Goal: Task Accomplishment & Management: Manage account settings

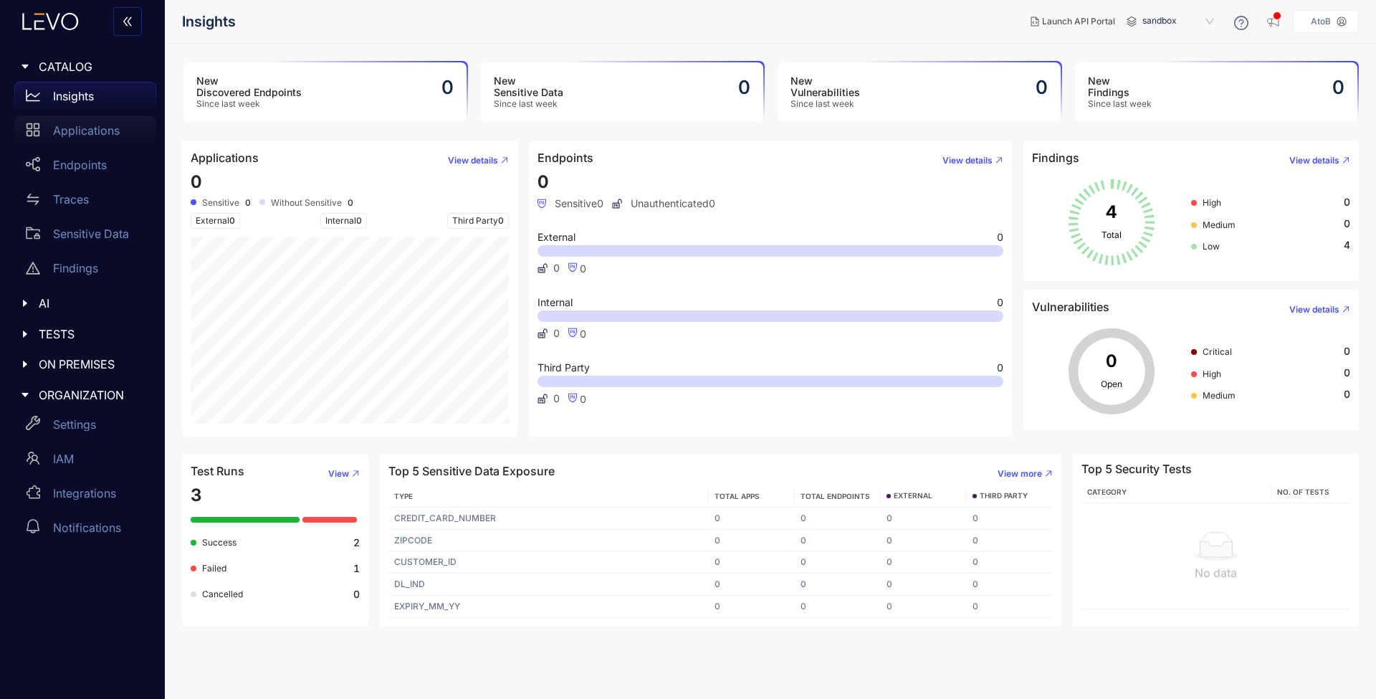
click at [95, 132] on p "Applications" at bounding box center [86, 130] width 67 height 13
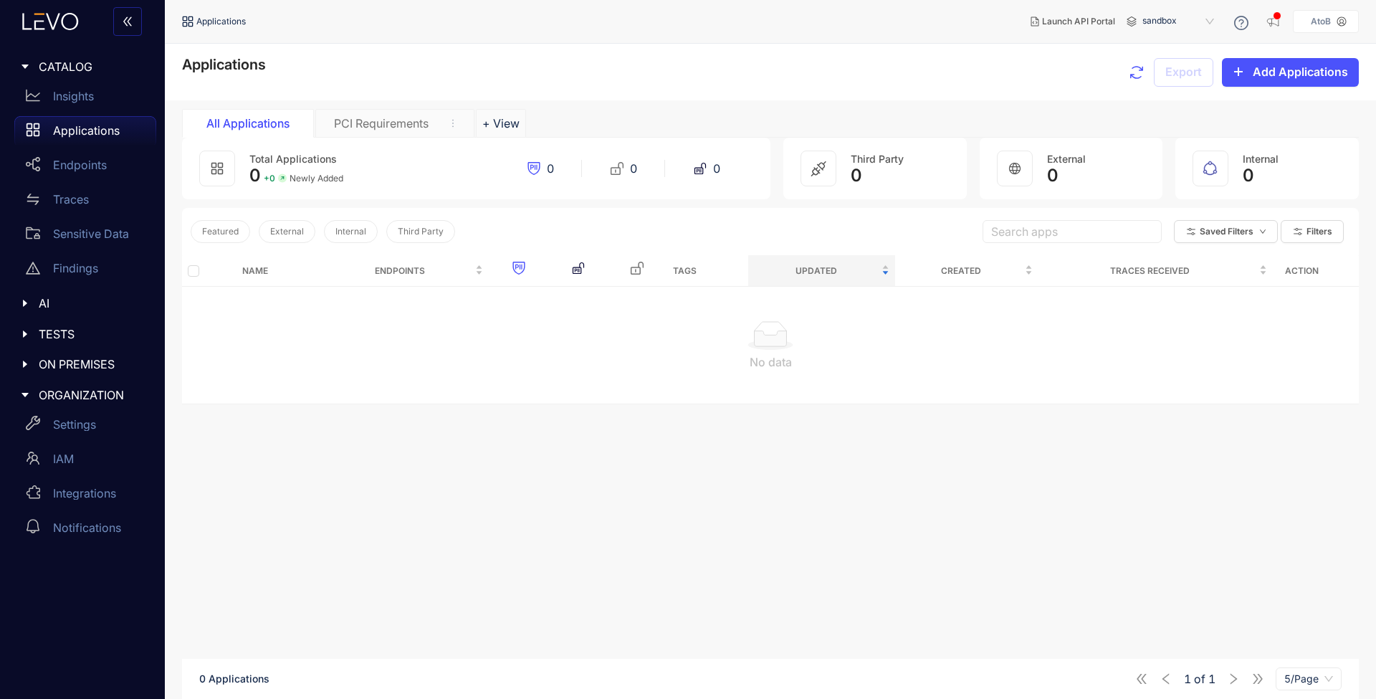
click at [482, 366] on div "No data" at bounding box center [770, 361] width 1154 height 13
click at [85, 173] on div "Endpoints" at bounding box center [85, 164] width 142 height 29
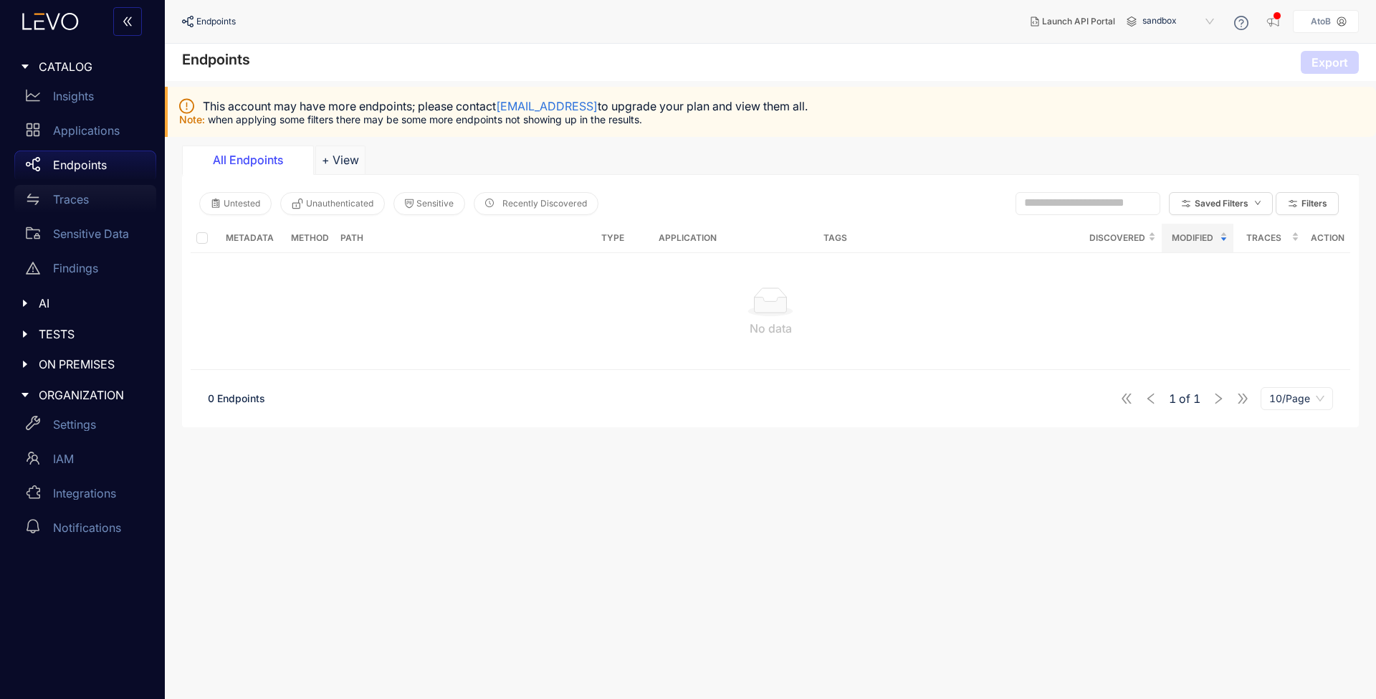
click at [84, 198] on p "Traces" at bounding box center [71, 199] width 36 height 13
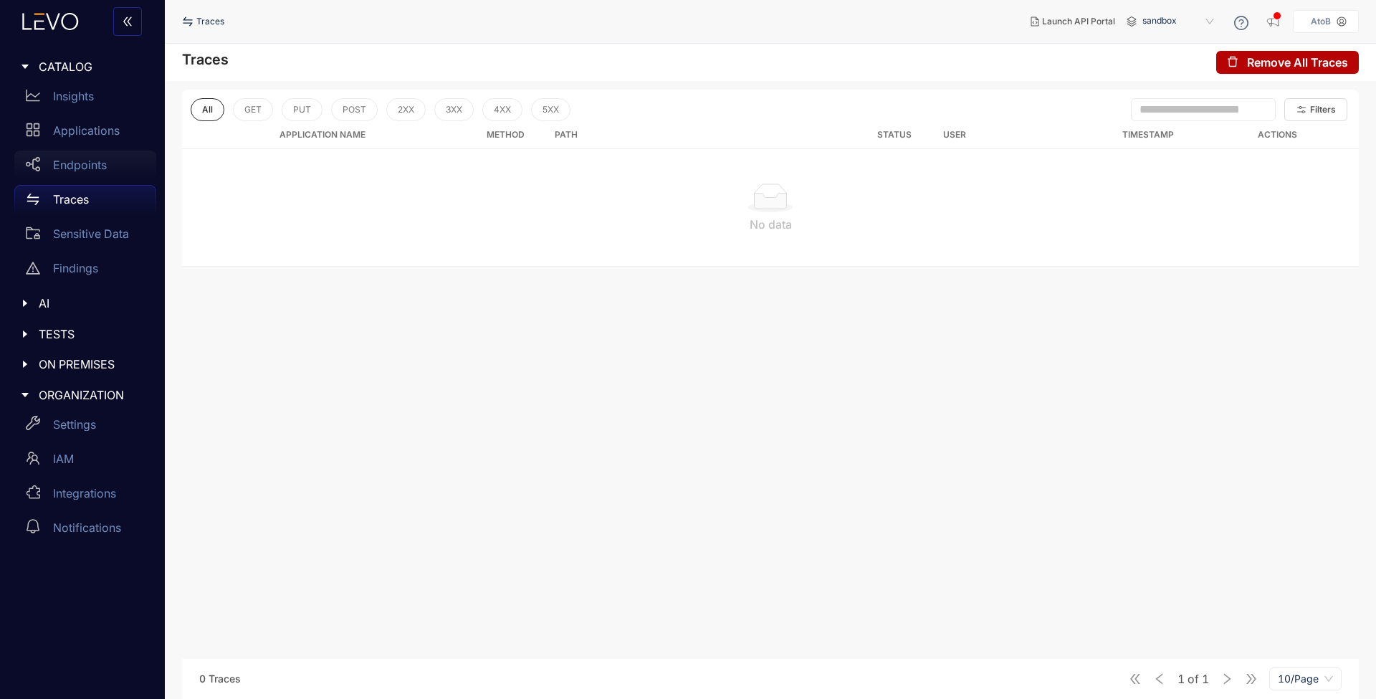
click at [77, 161] on p "Endpoints" at bounding box center [80, 164] width 54 height 13
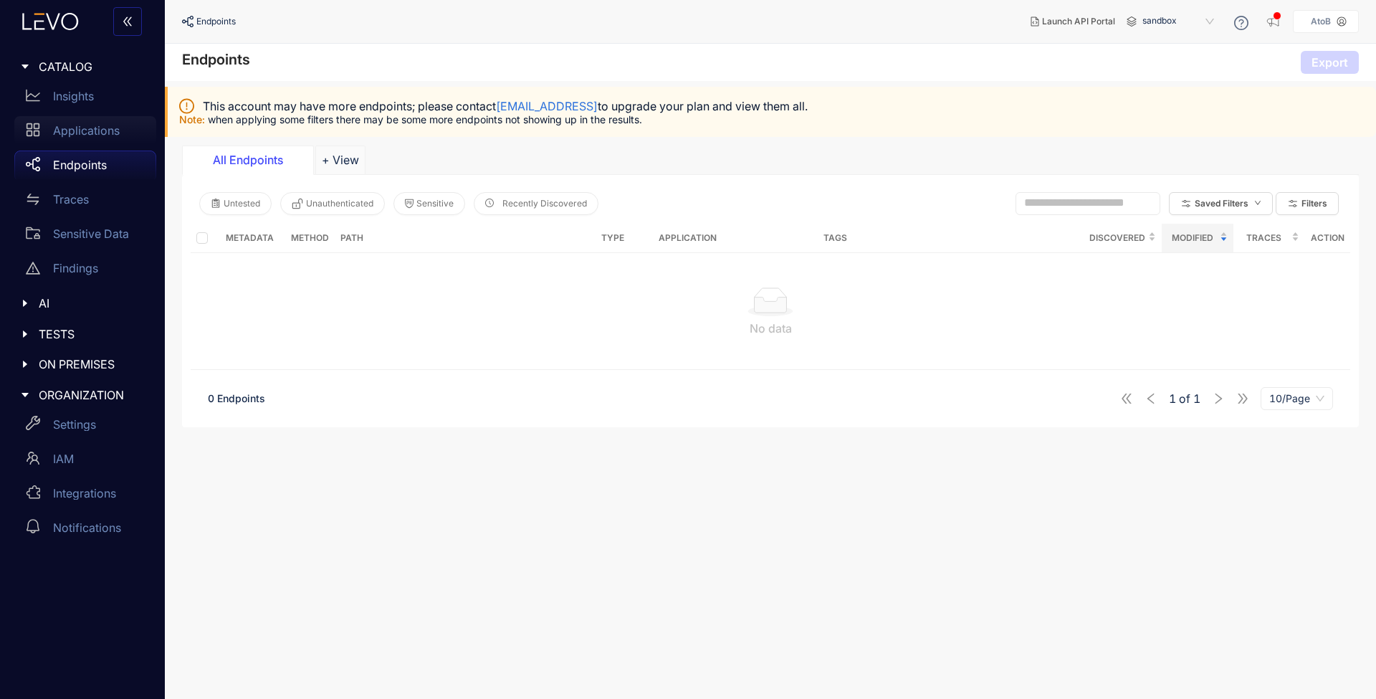
click at [90, 136] on p "Applications" at bounding box center [86, 130] width 67 height 13
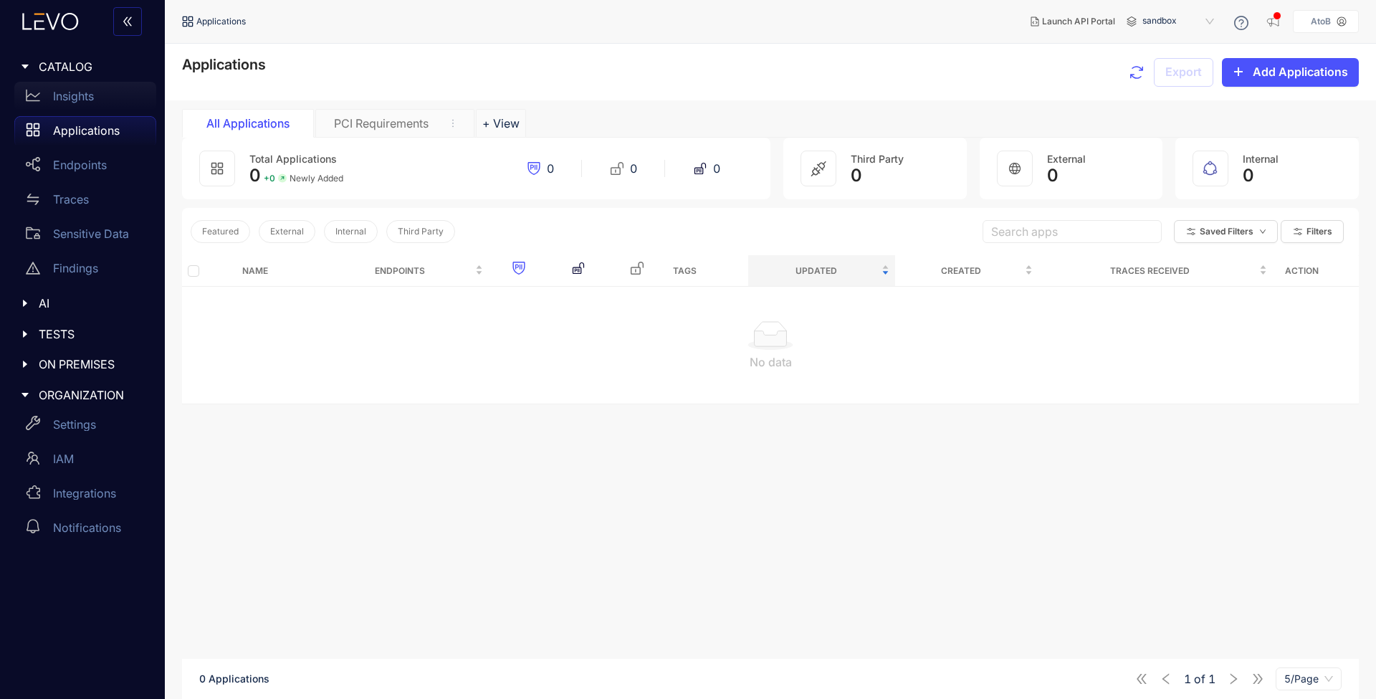
click at [88, 101] on p "Insights" at bounding box center [73, 96] width 41 height 13
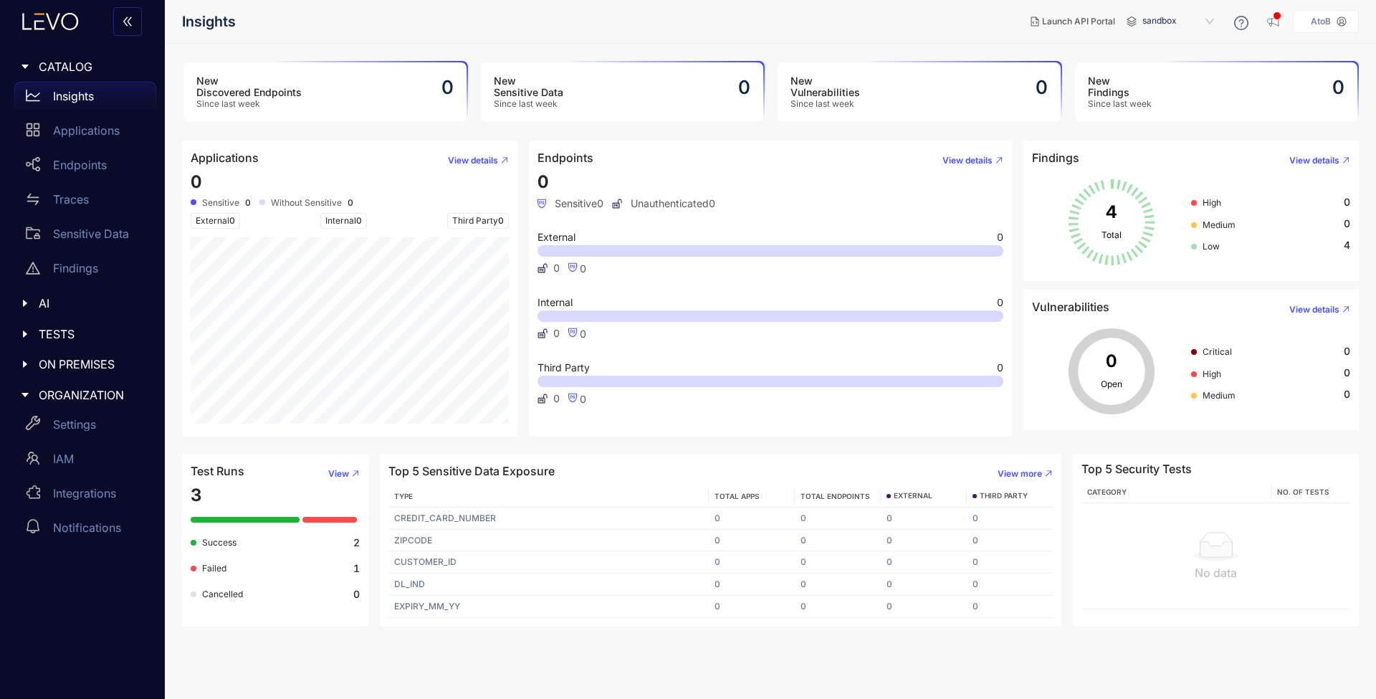
click at [37, 332] on div at bounding box center [29, 333] width 19 height 13
click at [34, 333] on div at bounding box center [29, 333] width 19 height 13
click at [45, 393] on span "ORGANIZATION" at bounding box center [92, 394] width 106 height 13
click at [46, 393] on span "ORGANIZATION" at bounding box center [92, 394] width 106 height 13
click at [97, 493] on p "Integrations" at bounding box center [84, 493] width 63 height 13
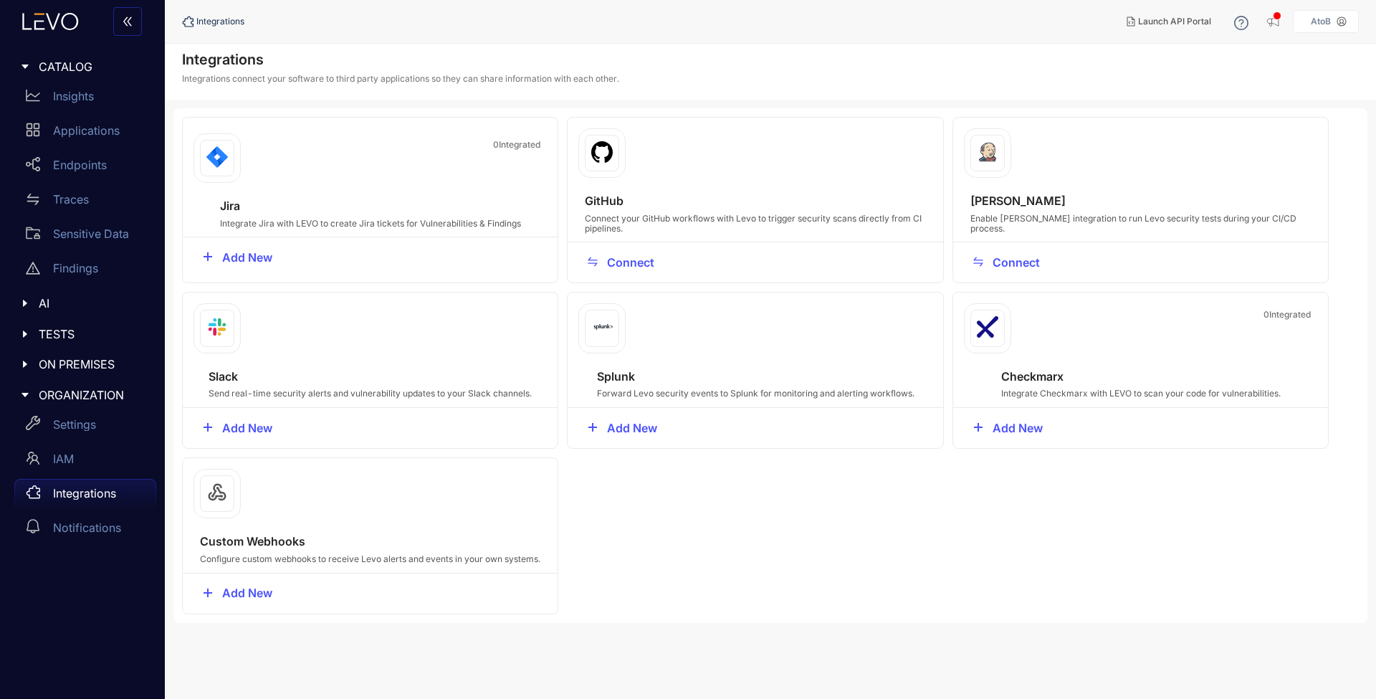
click at [871, 558] on div "0 Integrated Jira Integrate Jira with LEVO to create Jira tickets for Vulnerabi…" at bounding box center [770, 365] width 1194 height 515
click at [621, 260] on span "Connect" at bounding box center [630, 262] width 47 height 13
click at [247, 422] on span "Add New" at bounding box center [247, 427] width 50 height 13
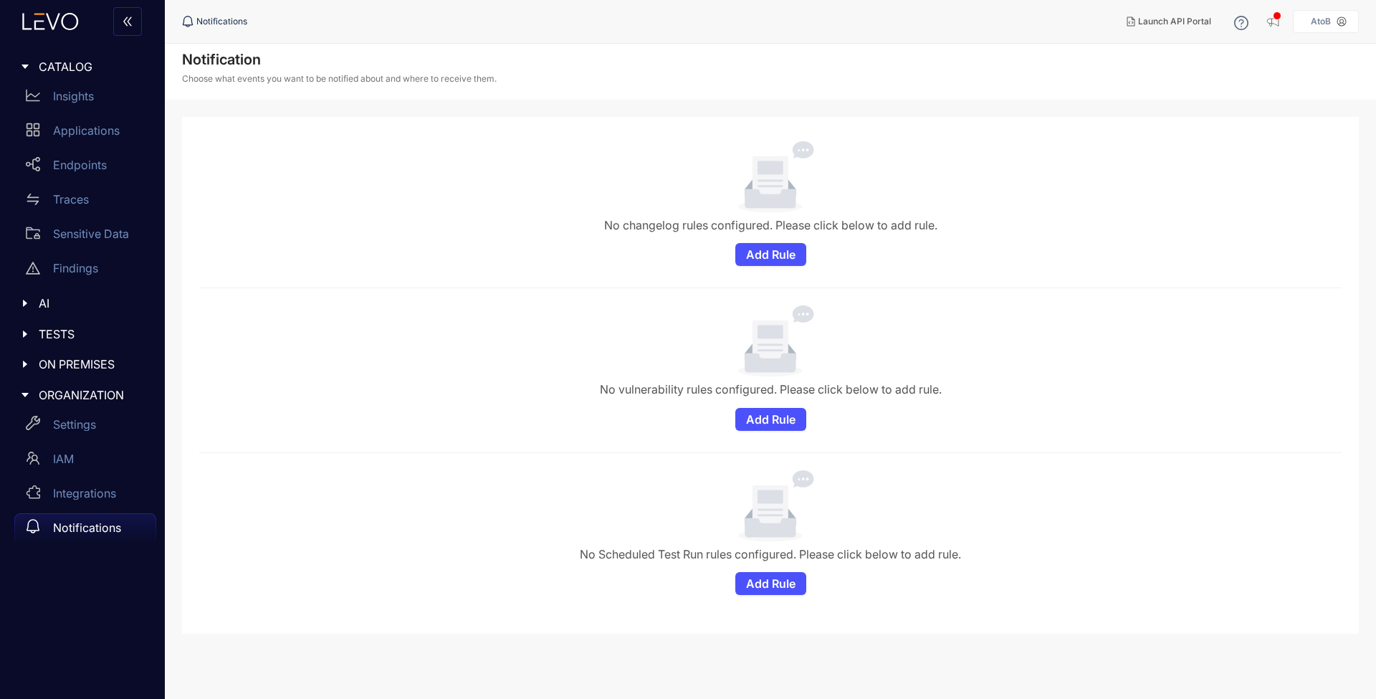
click at [583, 292] on div "No changelog rules configured. Please click below to add rule. Add Rule No vuln…" at bounding box center [770, 375] width 1142 height 482
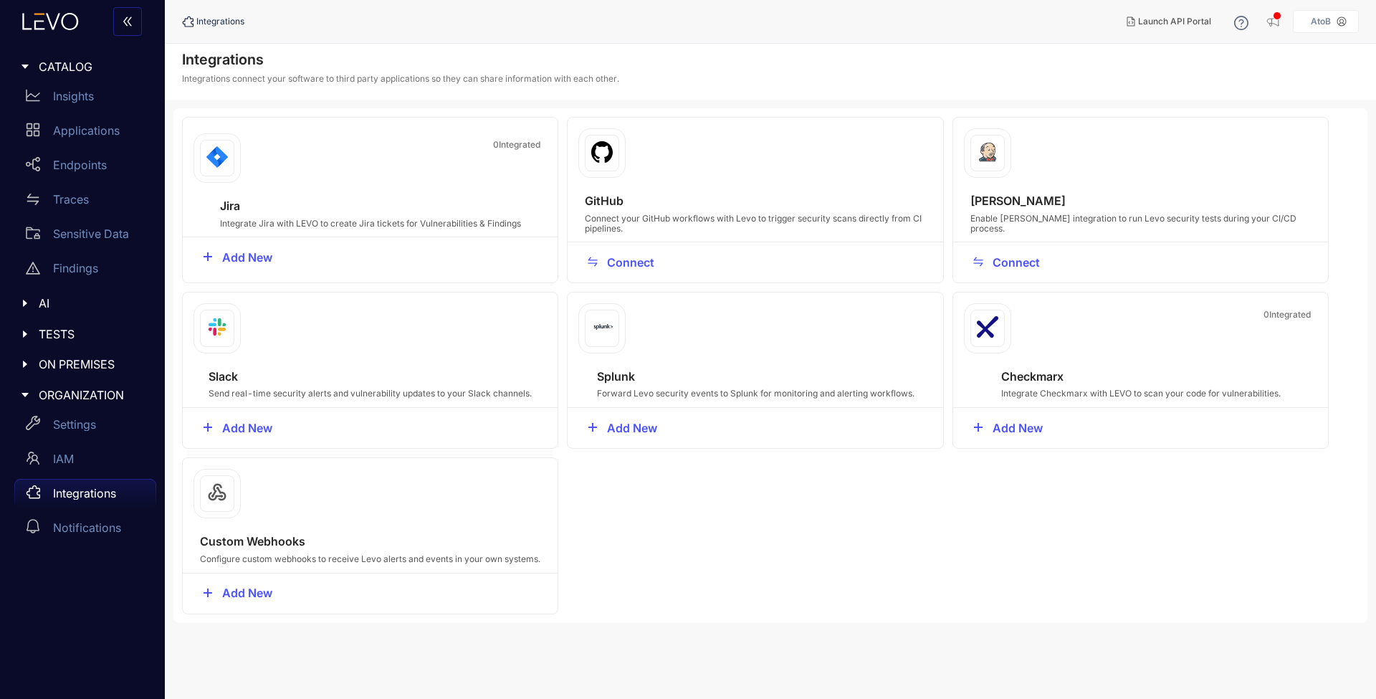
click at [103, 506] on link "Integrations" at bounding box center [85, 496] width 142 height 34
click at [107, 521] on p "Notifications" at bounding box center [87, 527] width 68 height 13
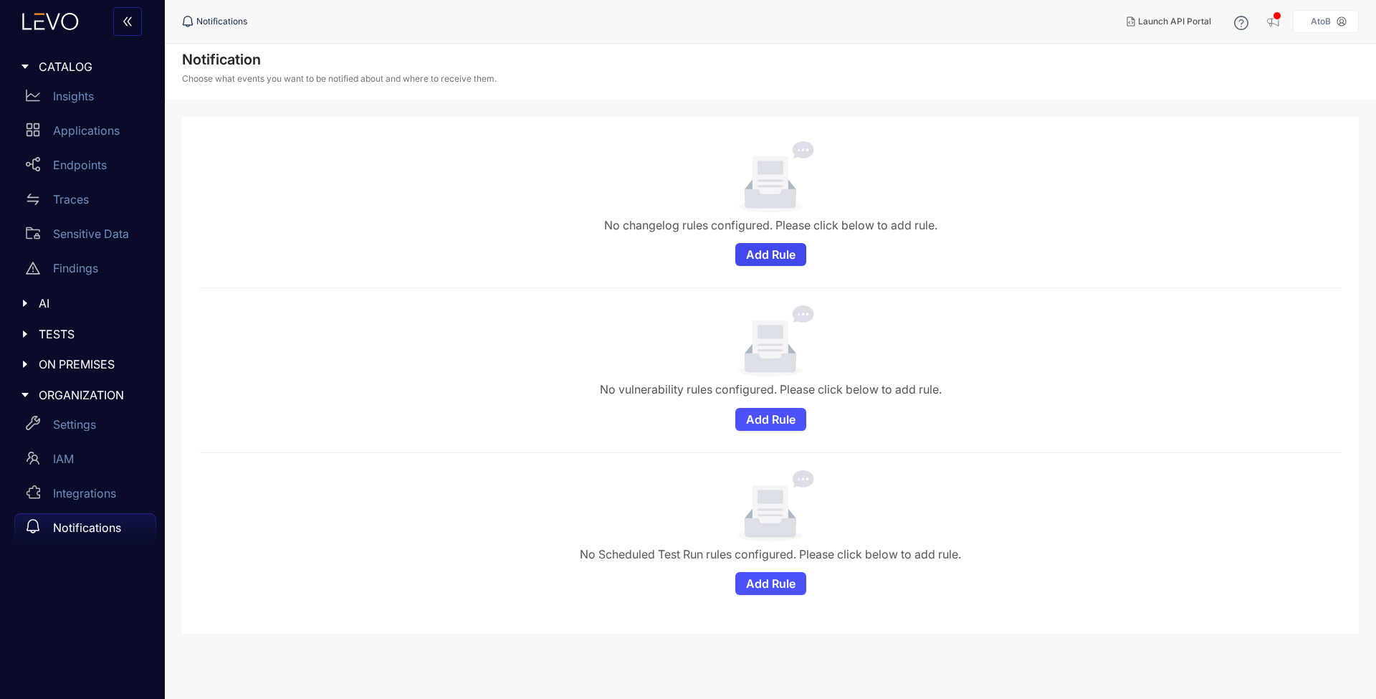
click at [765, 252] on span "Add Rule" at bounding box center [770, 254] width 49 height 13
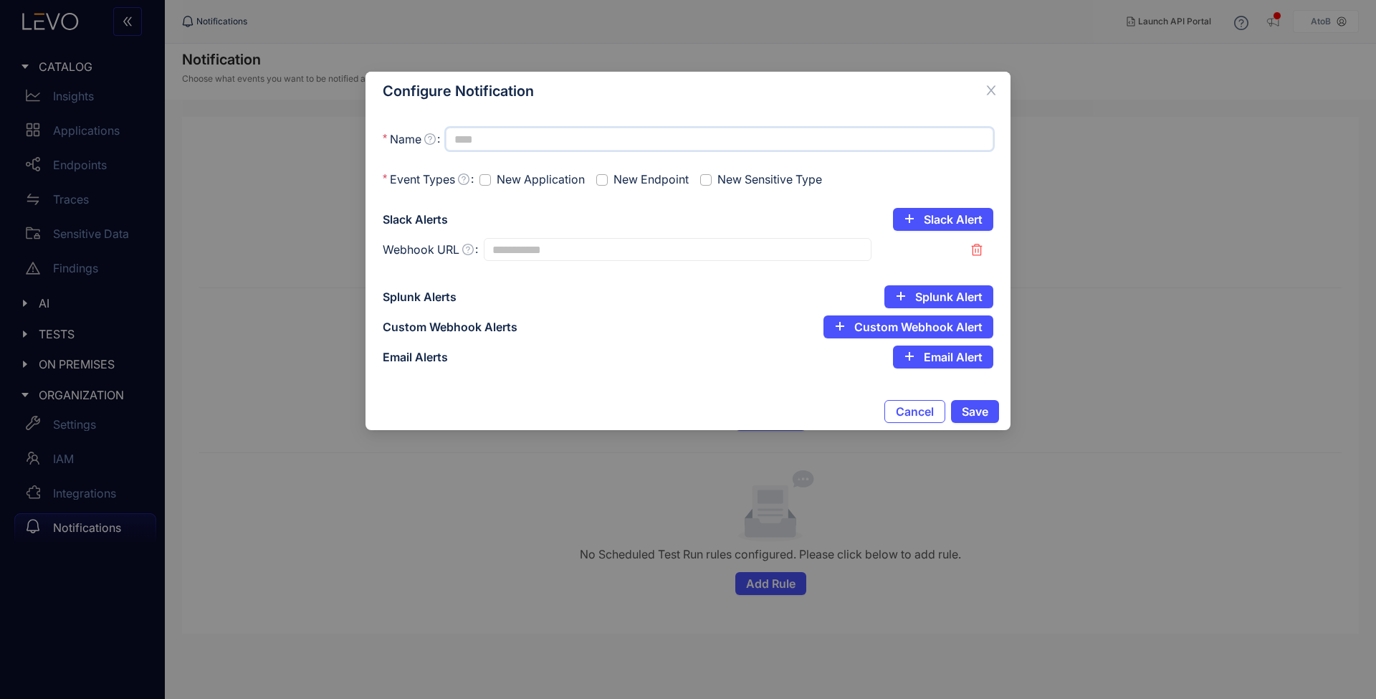
click at [519, 136] on input "Name" at bounding box center [719, 139] width 547 height 23
click at [538, 243] on input "Webhook URL" at bounding box center [678, 249] width 388 height 23
click at [947, 213] on span "Slack Alert" at bounding box center [953, 219] width 59 height 13
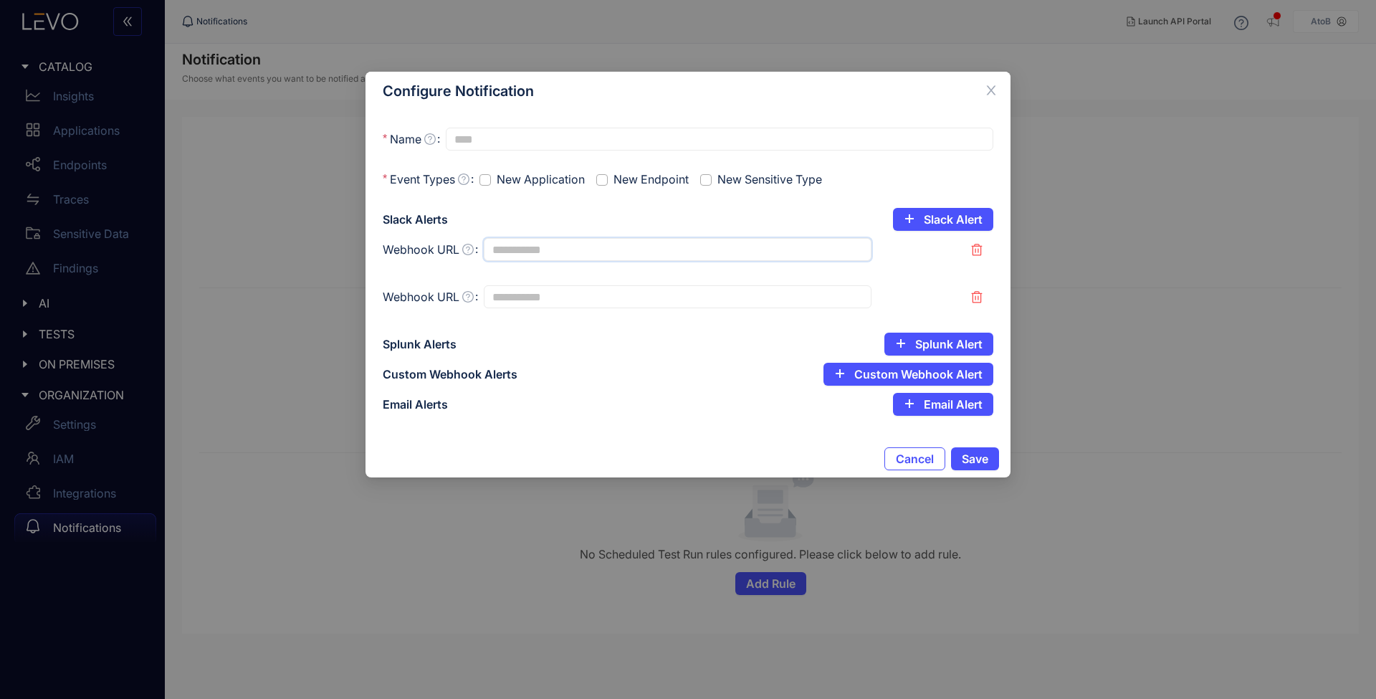
drag, startPoint x: 492, startPoint y: 239, endPoint x: 509, endPoint y: 246, distance: 17.7
click at [492, 239] on input "Webhook URL" at bounding box center [678, 249] width 388 height 23
click at [966, 247] on button "button" at bounding box center [976, 249] width 33 height 23
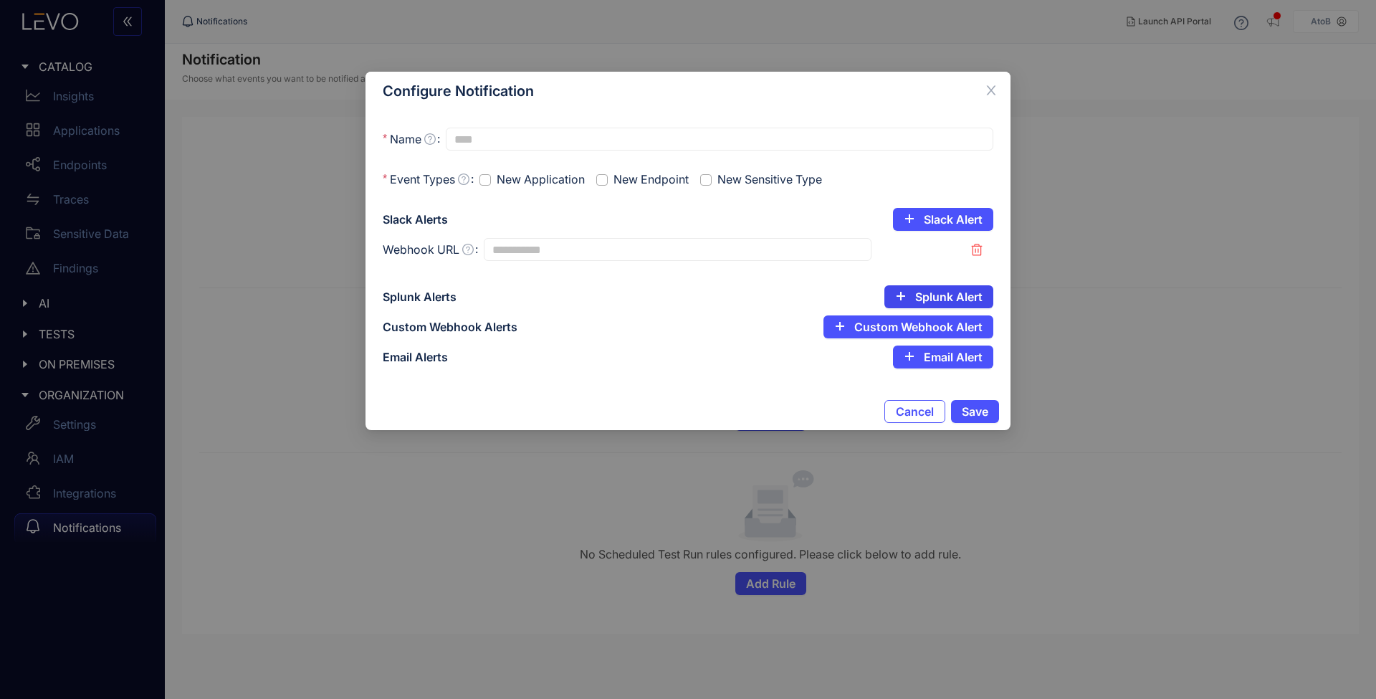
click at [979, 255] on icon "button" at bounding box center [976, 249] width 11 height 11
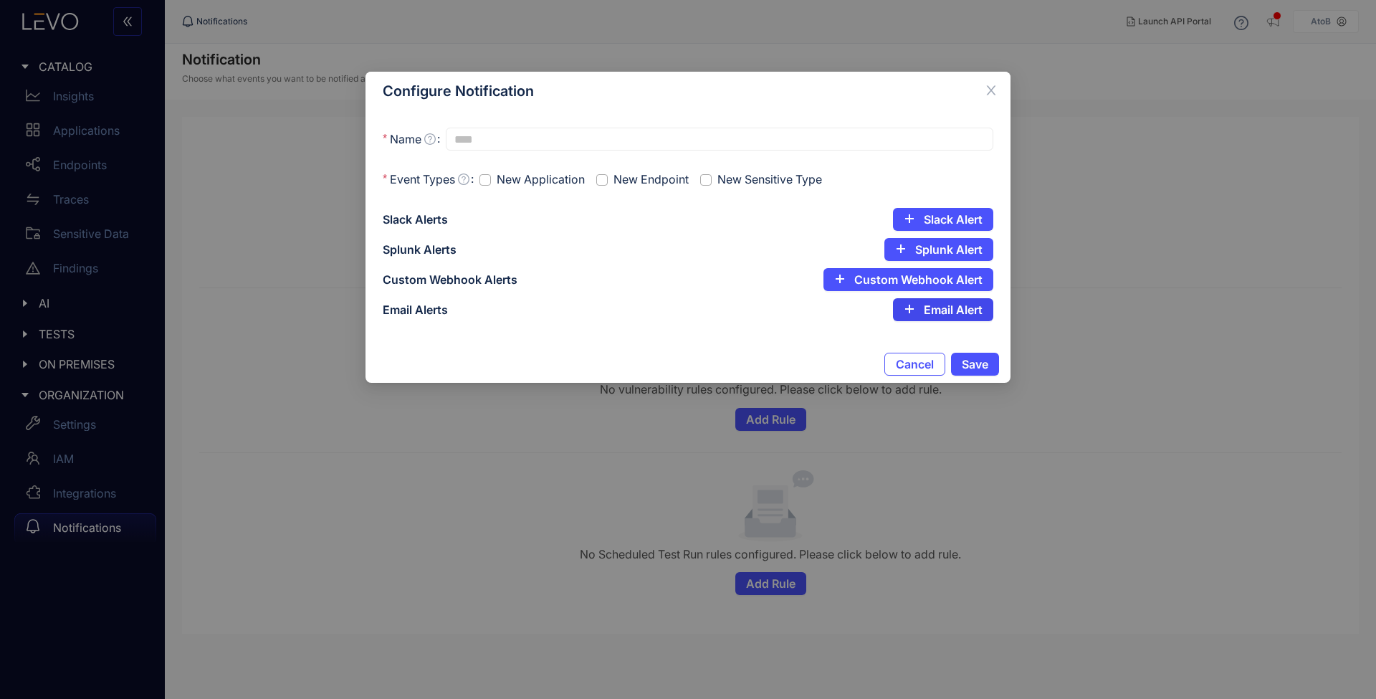
click at [947, 317] on button "Email Alert" at bounding box center [943, 309] width 100 height 23
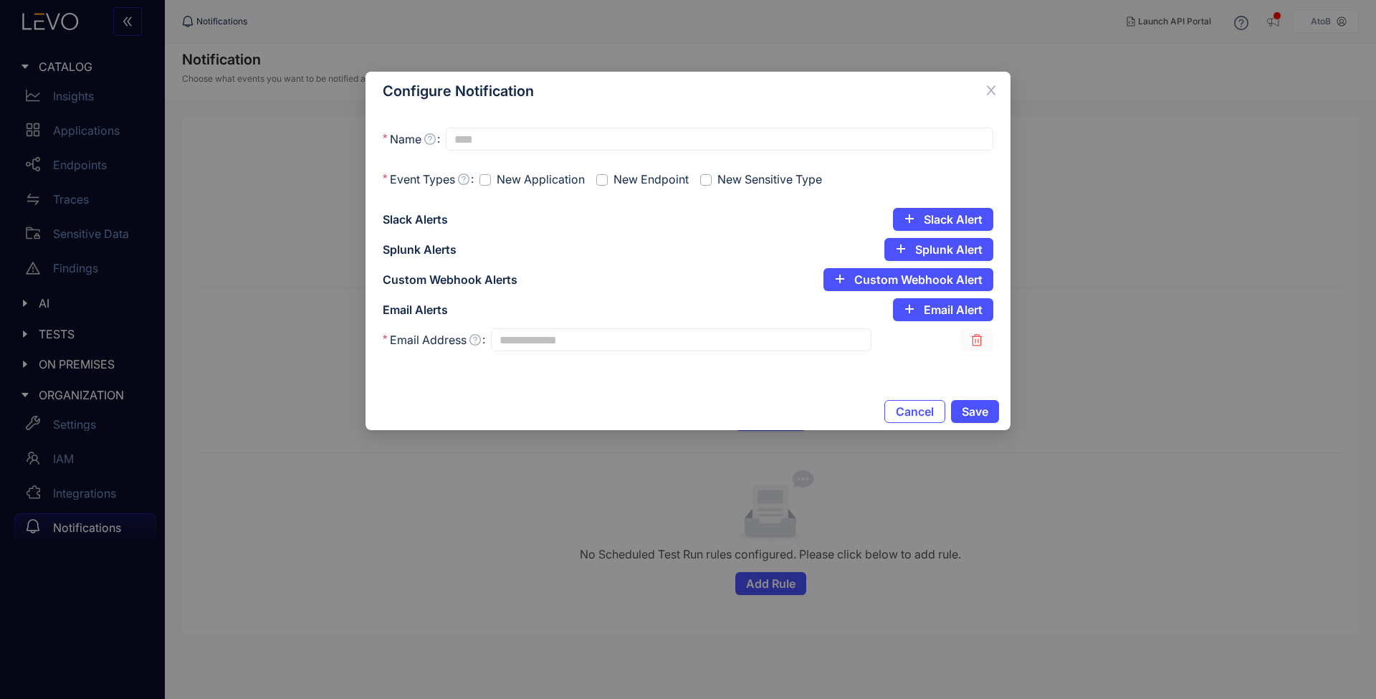
click at [975, 342] on icon "button" at bounding box center [976, 339] width 11 height 11
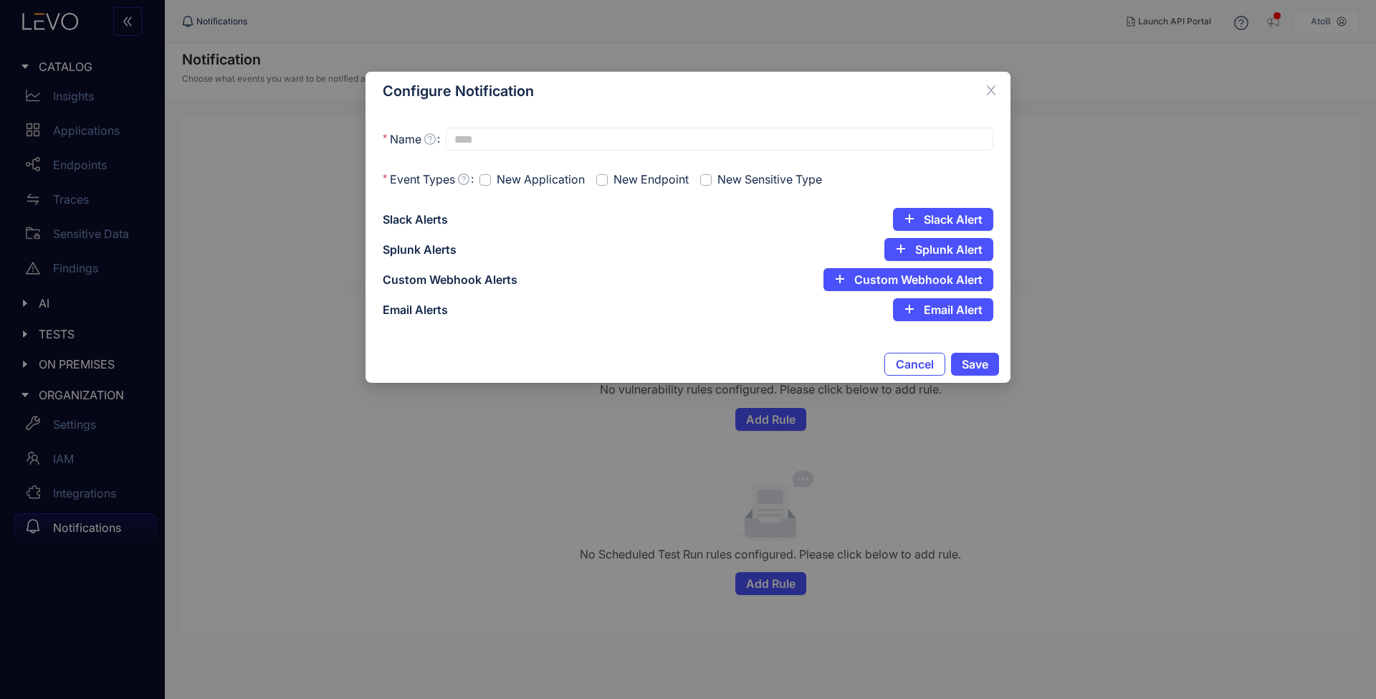
click at [919, 369] on span "Cancel" at bounding box center [915, 364] width 38 height 13
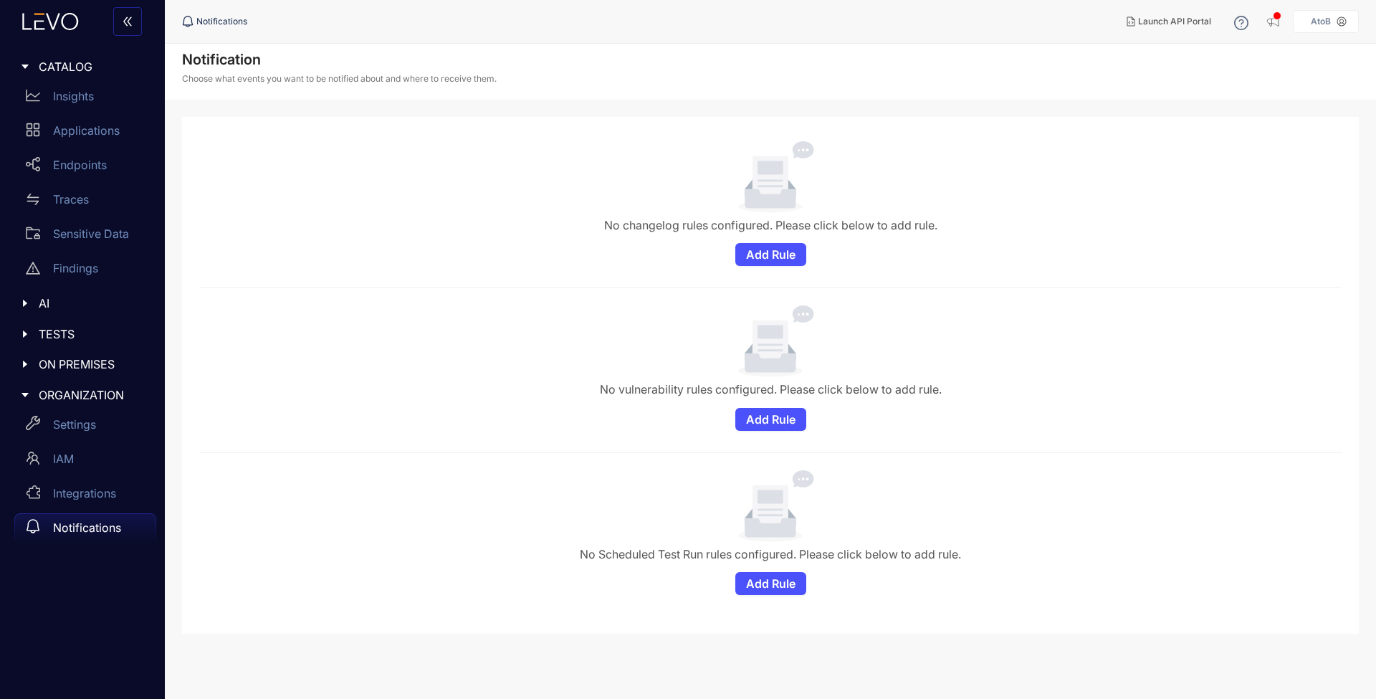
click at [271, 382] on div "No vulnerability rules configured. Please click below to add rule. Add Rule" at bounding box center [770, 367] width 1131 height 125
click at [54, 302] on span "AI" at bounding box center [92, 303] width 106 height 13
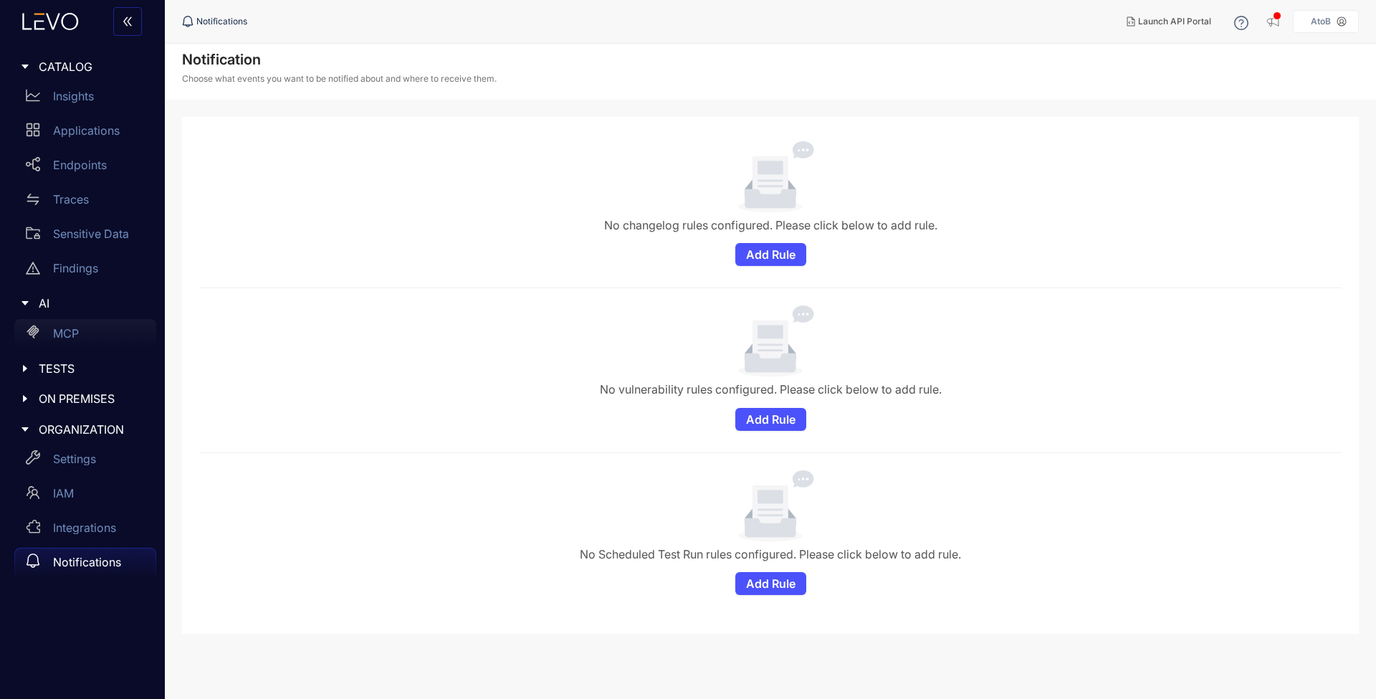
click at [62, 333] on p "MCP" at bounding box center [66, 333] width 26 height 13
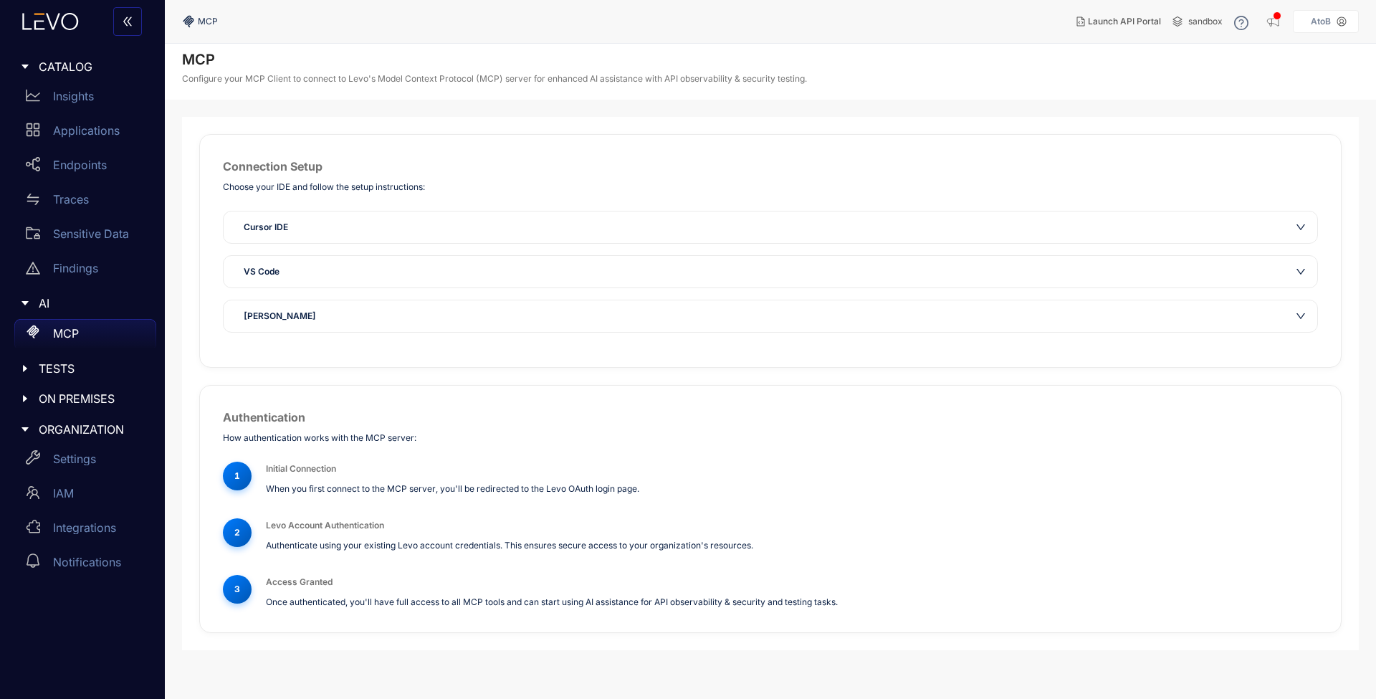
click at [64, 362] on span "TESTS" at bounding box center [92, 368] width 106 height 13
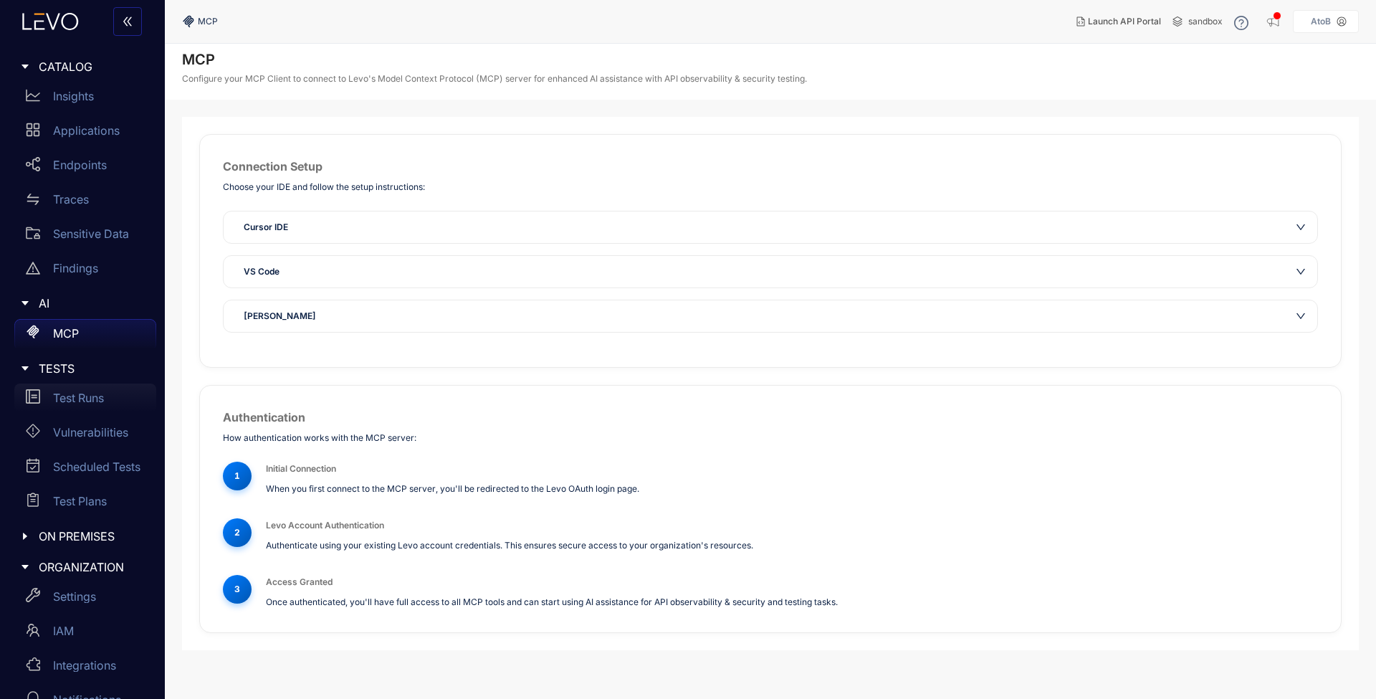
click at [75, 403] on p "Test Runs" at bounding box center [78, 397] width 51 height 13
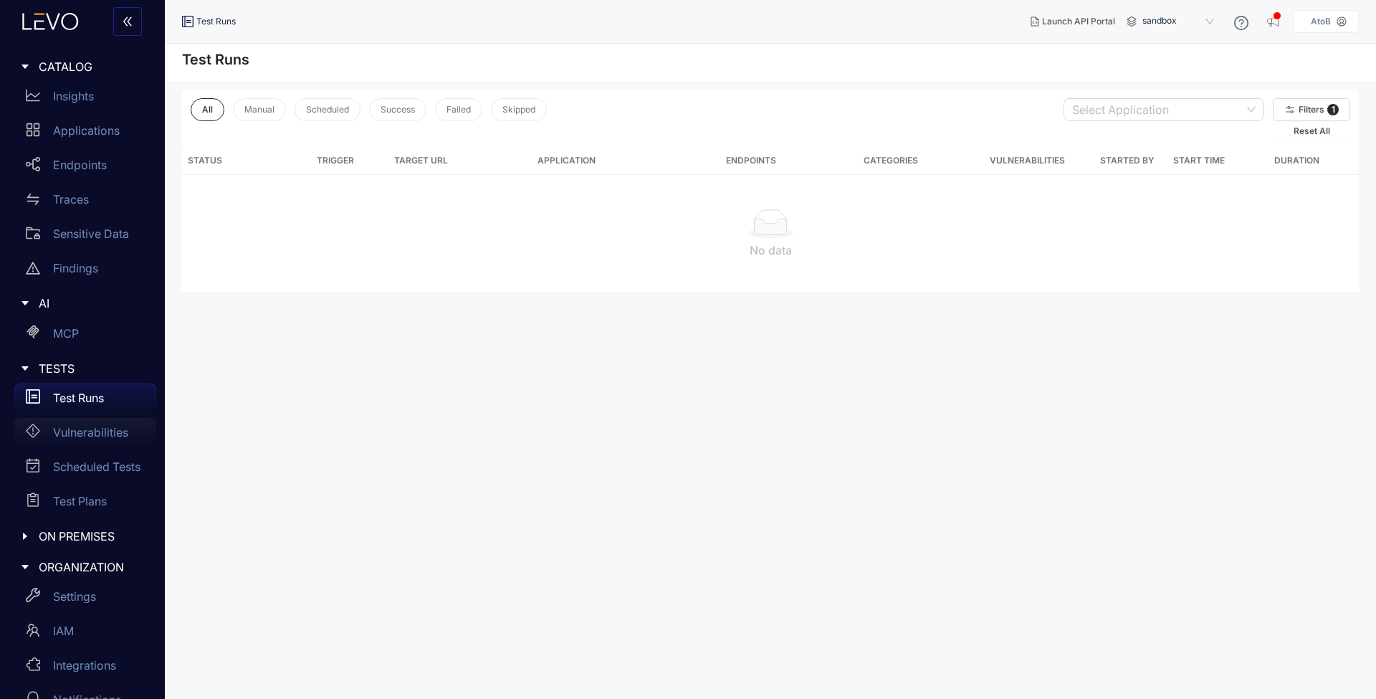
click at [105, 429] on p "Vulnerabilities" at bounding box center [90, 432] width 75 height 13
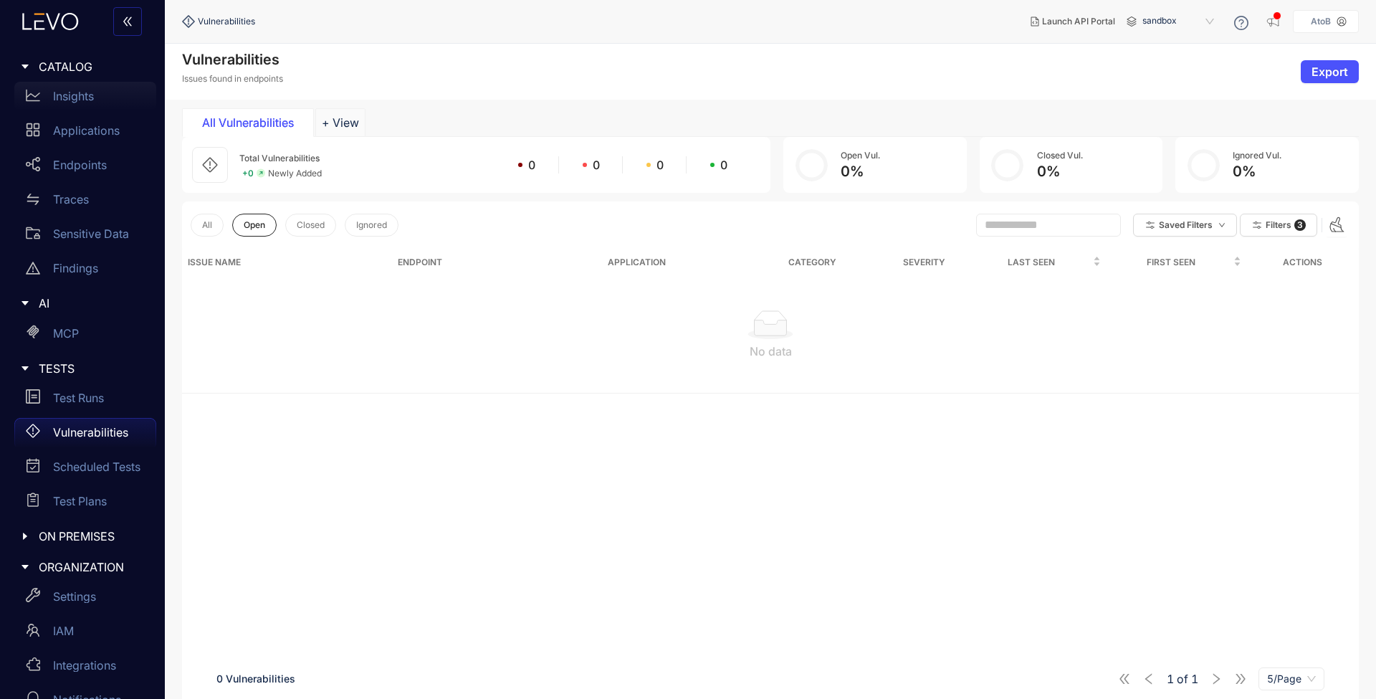
click at [86, 90] on p "Insights" at bounding box center [73, 96] width 41 height 13
